Goal: Task Accomplishment & Management: Use online tool/utility

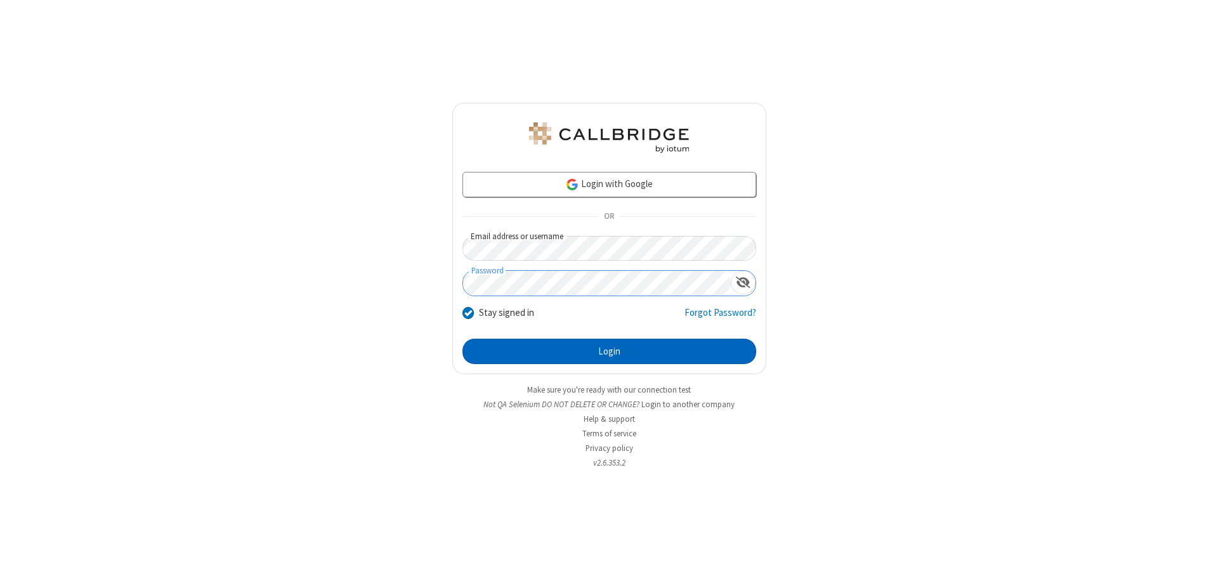
click at [609, 351] on button "Login" at bounding box center [609, 351] width 294 height 25
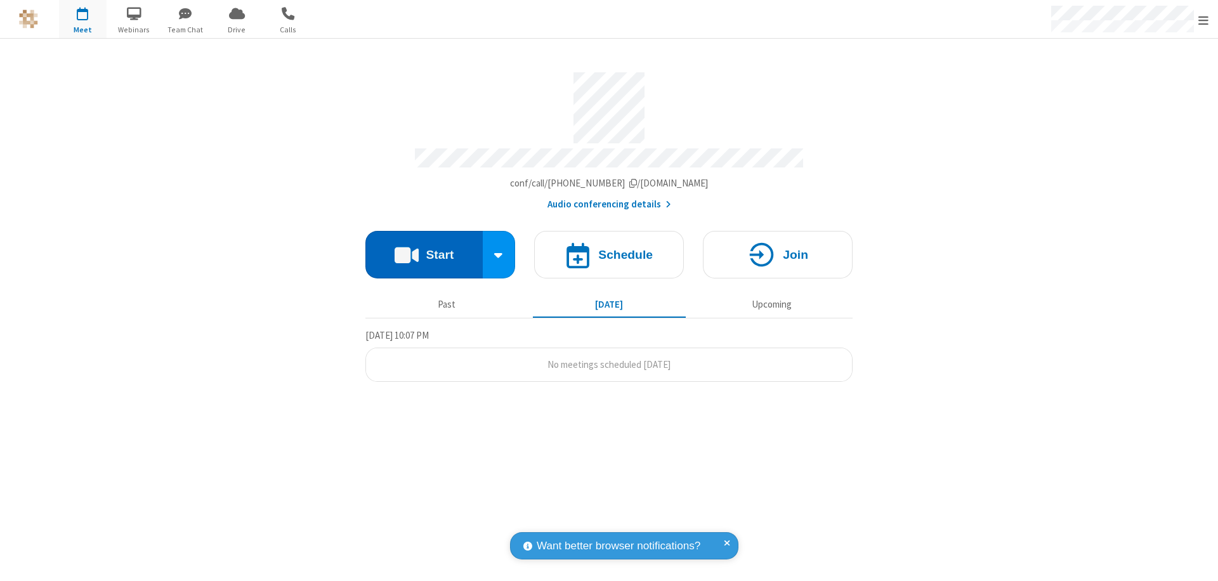
click at [424, 249] on button "Start" at bounding box center [423, 255] width 117 height 48
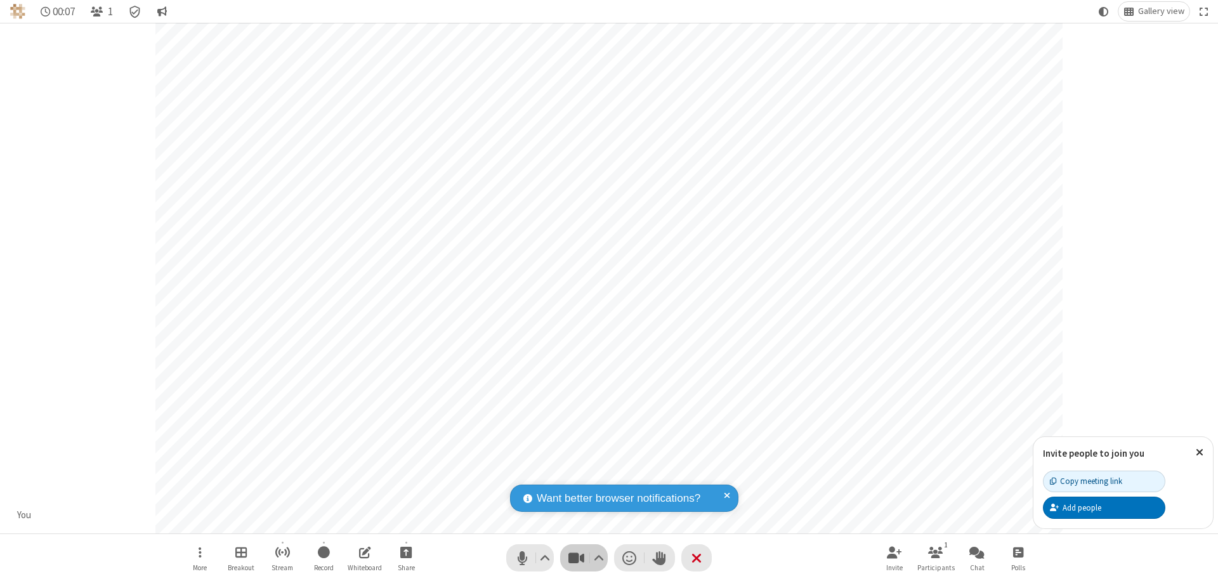
click at [576, 557] on span "Stop video (⌘+Shift+V)" at bounding box center [575, 558] width 19 height 18
click at [576, 557] on span "Start video (⌘+Shift+V)" at bounding box center [575, 558] width 19 height 18
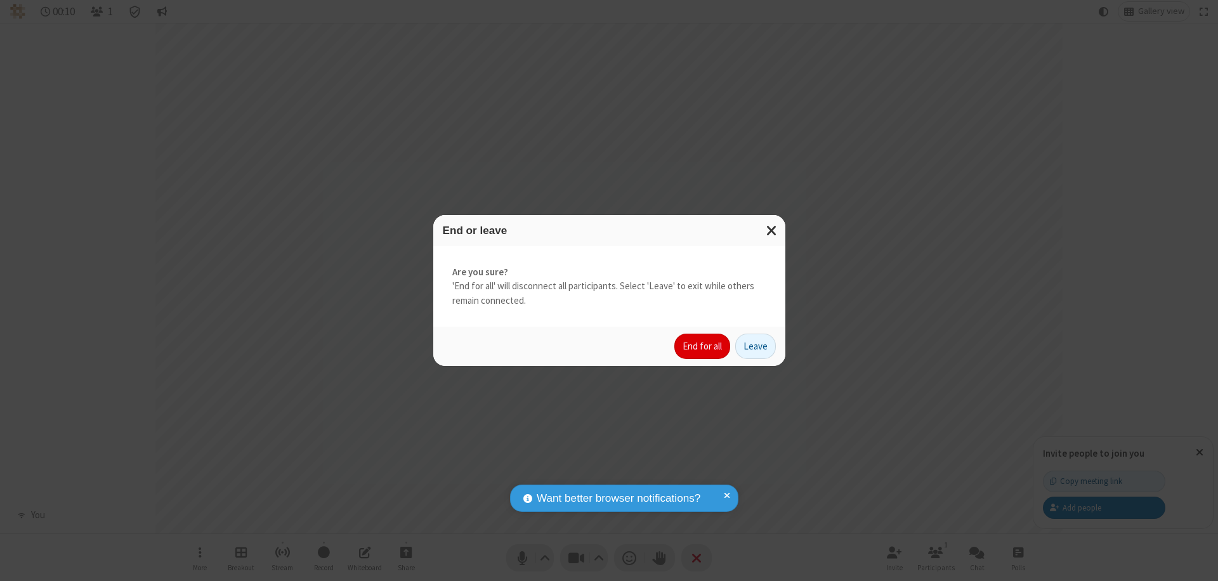
click at [703, 346] on button "End for all" at bounding box center [702, 346] width 56 height 25
